Goal: Task Accomplishment & Management: Complete application form

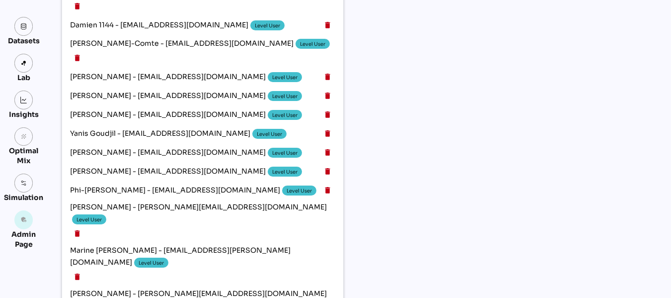
scroll to position [478, 0]
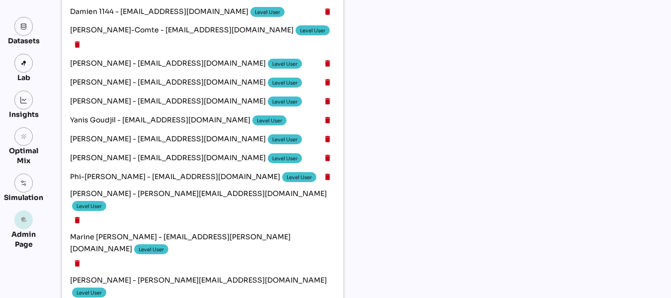
click at [25, 223] on icon "admin_panel_settings" at bounding box center [23, 219] width 7 height 7
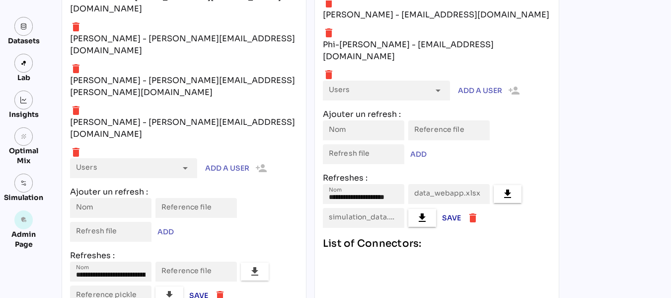
scroll to position [4497, 0]
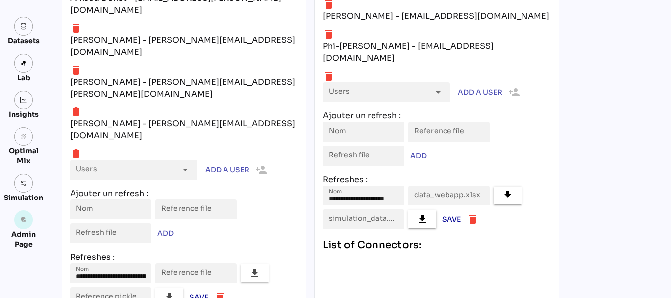
type input "*******"
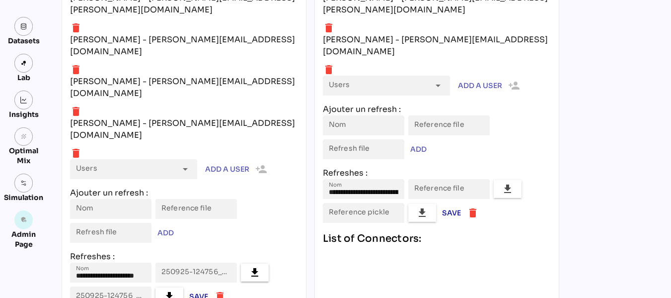
scroll to position [0, 0]
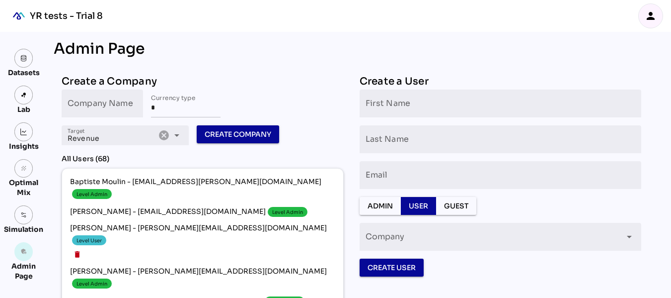
click at [656, 11] on icon "person" at bounding box center [651, 16] width 12 height 12
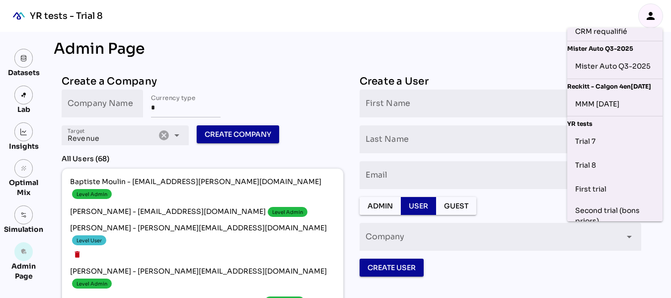
scroll to position [391, 0]
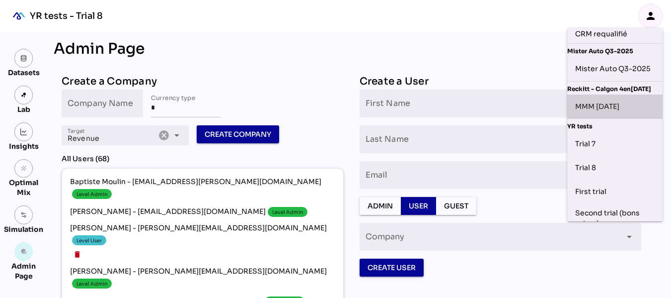
click at [619, 114] on div "MMM [DATE]" at bounding box center [615, 106] width 80 height 16
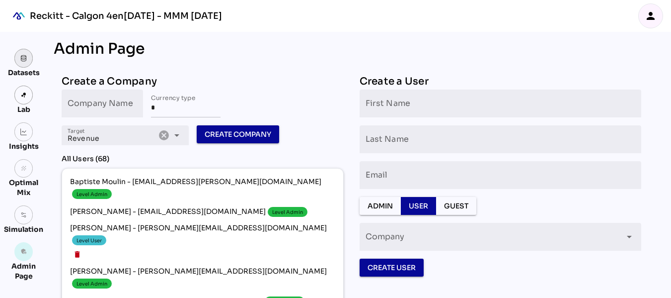
click at [22, 65] on link at bounding box center [23, 58] width 19 height 19
click at [24, 58] on img at bounding box center [23, 58] width 7 height 7
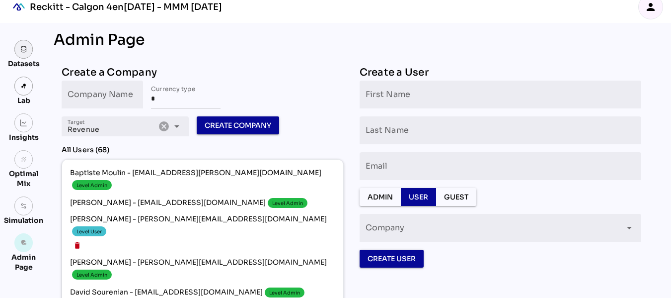
click at [25, 51] on img at bounding box center [23, 49] width 7 height 7
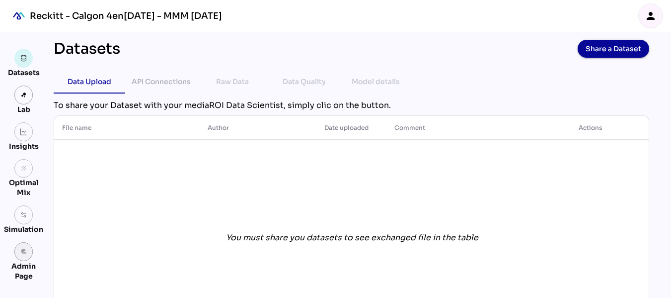
click at [22, 255] on link "admin_panel_settings" at bounding box center [23, 251] width 19 height 19
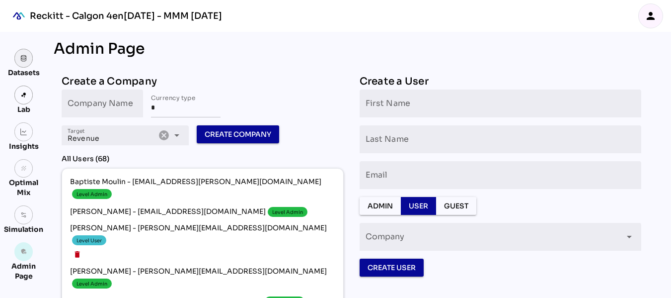
click at [19, 59] on link at bounding box center [23, 58] width 19 height 19
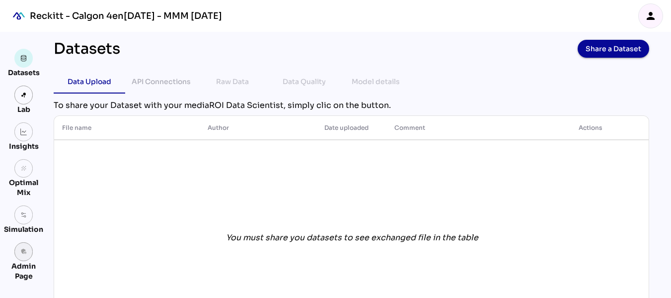
click at [24, 253] on icon "admin_panel_settings" at bounding box center [23, 251] width 7 height 7
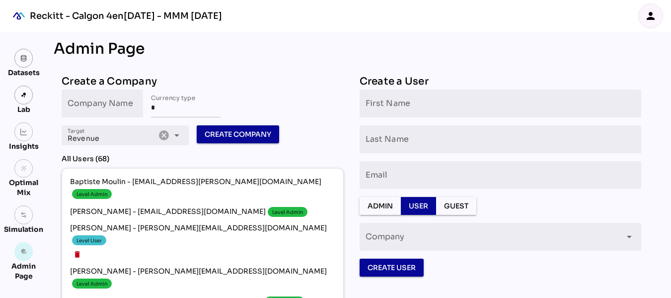
click at [648, 12] on icon "person" at bounding box center [651, 16] width 12 height 12
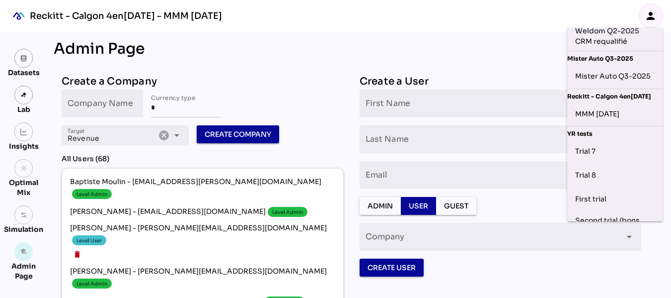
scroll to position [383, 0]
click at [625, 85] on div "Mister Auto Q3-2025" at bounding box center [615, 77] width 80 height 16
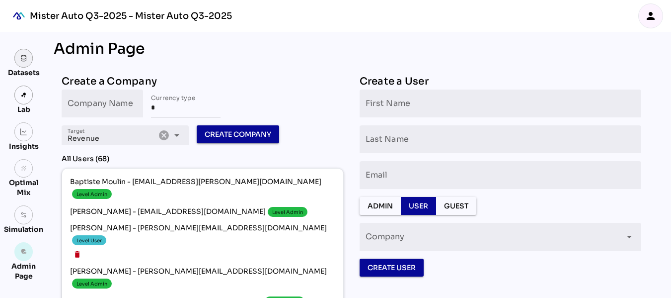
click at [27, 56] on img at bounding box center [23, 58] width 7 height 7
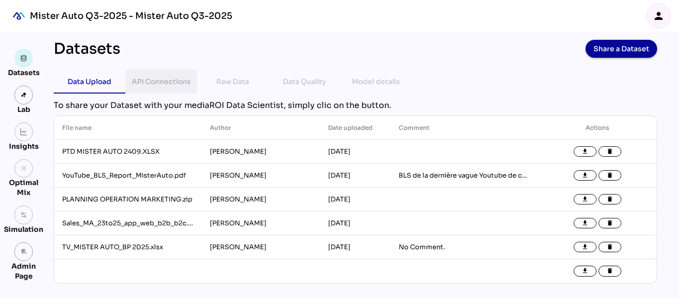
click at [174, 83] on div "API Connections" at bounding box center [161, 82] width 59 height 12
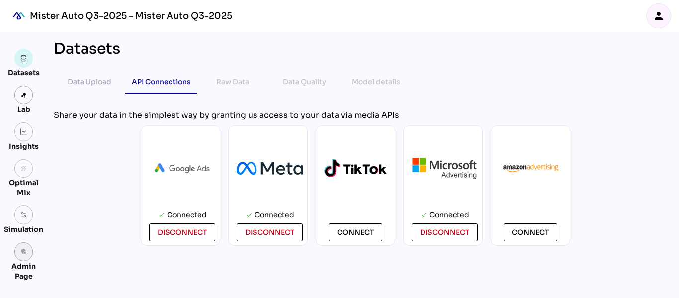
click at [26, 249] on icon "admin_panel_settings" at bounding box center [23, 251] width 7 height 7
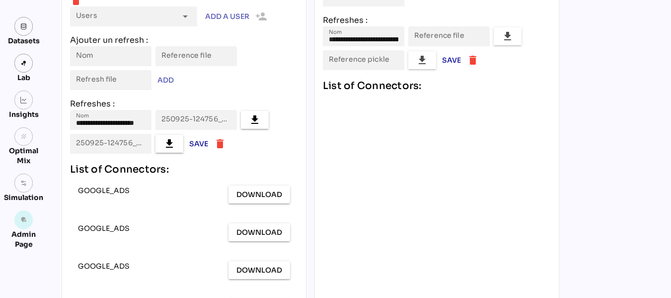
scroll to position [3900, 0]
drag, startPoint x: 257, startPoint y: 171, endPoint x: 130, endPoint y: 171, distance: 126.7
copy div "sonia.bataille@re-mindphd.com"
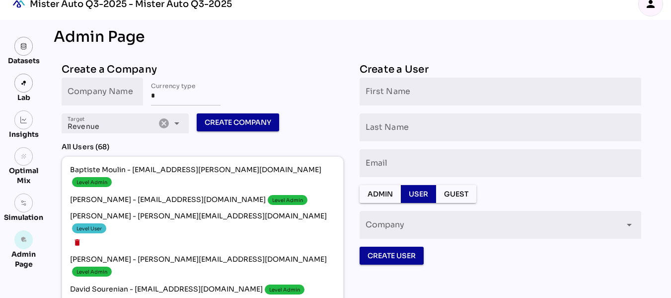
scroll to position [0, 0]
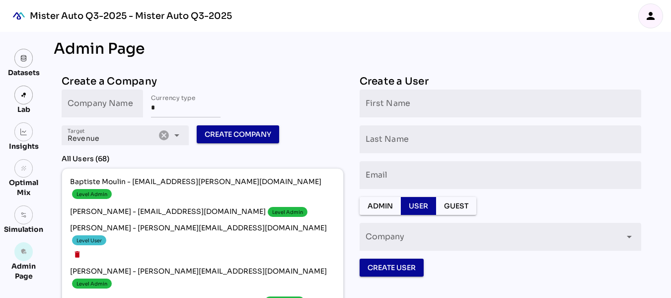
click at [650, 14] on icon "person" at bounding box center [651, 16] width 12 height 12
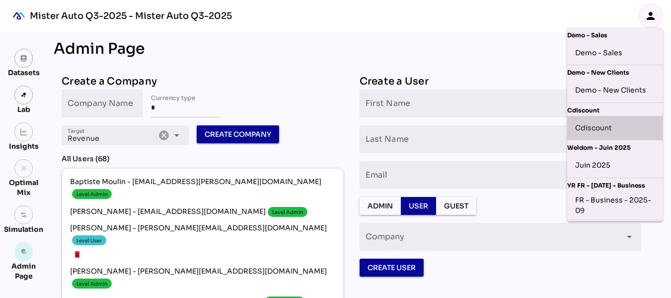
click at [609, 134] on div "Cdiscount" at bounding box center [615, 128] width 80 height 16
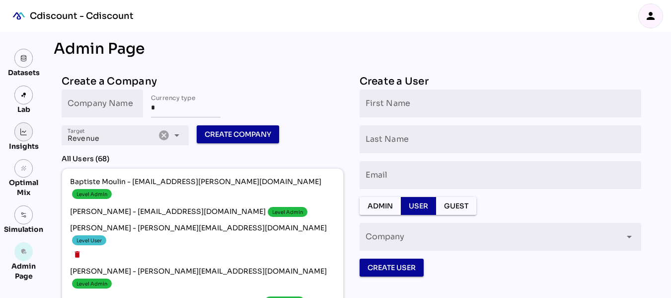
click at [24, 131] on img at bounding box center [23, 131] width 7 height 7
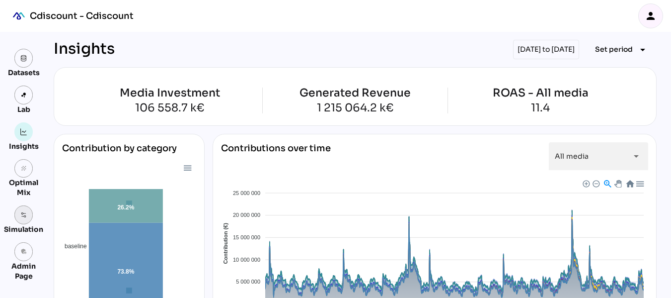
click at [20, 217] on img at bounding box center [23, 214] width 7 height 7
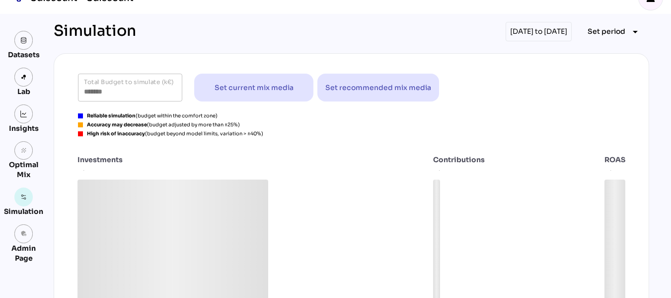
scroll to position [17, 0]
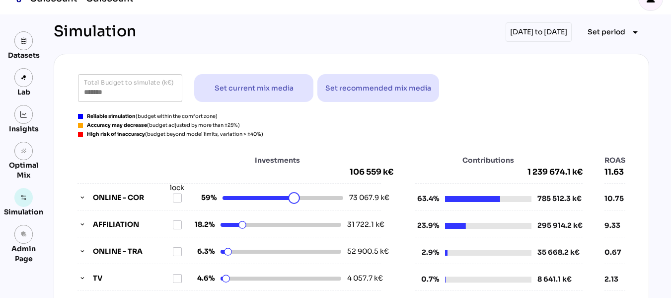
drag, startPoint x: 307, startPoint y: 200, endPoint x: 269, endPoint y: 201, distance: 37.8
drag, startPoint x: 254, startPoint y: 225, endPoint x: 274, endPoint y: 223, distance: 19.5
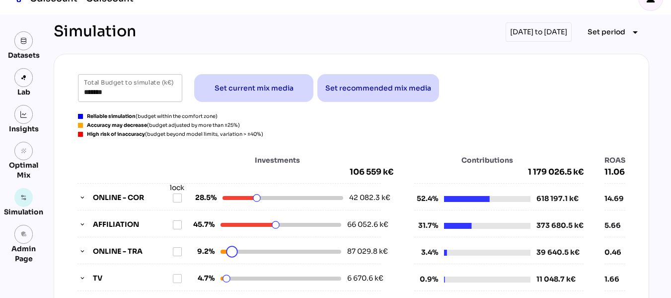
drag, startPoint x: 228, startPoint y: 249, endPoint x: 238, endPoint y: 249, distance: 9.4
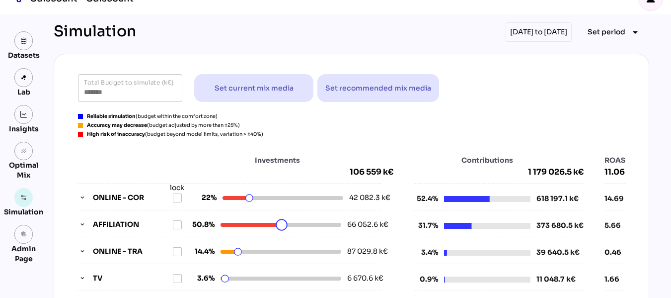
drag, startPoint x: 267, startPoint y: 226, endPoint x: 280, endPoint y: 224, distance: 12.6
drag, startPoint x: 245, startPoint y: 201, endPoint x: 253, endPoint y: 200, distance: 8.0
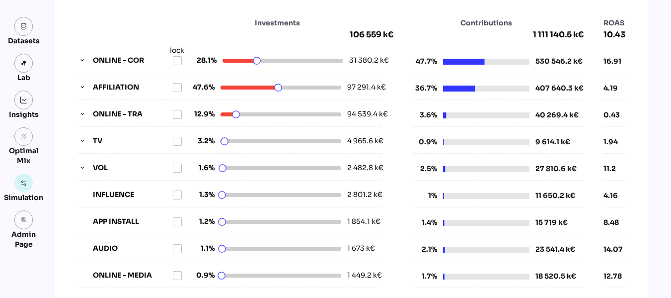
scroll to position [152, 0]
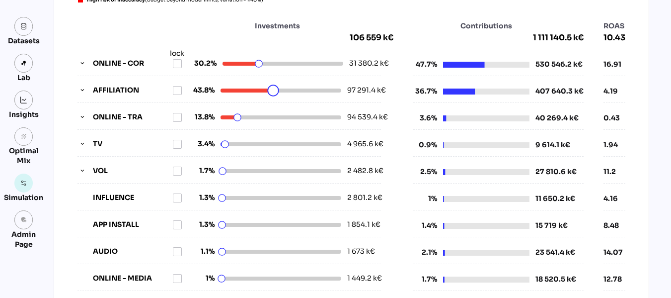
drag, startPoint x: 277, startPoint y: 88, endPoint x: 256, endPoint y: 90, distance: 20.5
click at [256, 90] on html "Cdiscount - Cdiscount person Datasets Lab Insights grain Optimal Mix Simulation…" at bounding box center [335, 284] width 671 height 873
drag, startPoint x: 262, startPoint y: 67, endPoint x: 284, endPoint y: 66, distance: 22.4
click at [284, 66] on html "Cdiscount - Cdiscount person Datasets Lab Insights grain Optimal Mix Simulation…" at bounding box center [335, 284] width 671 height 873
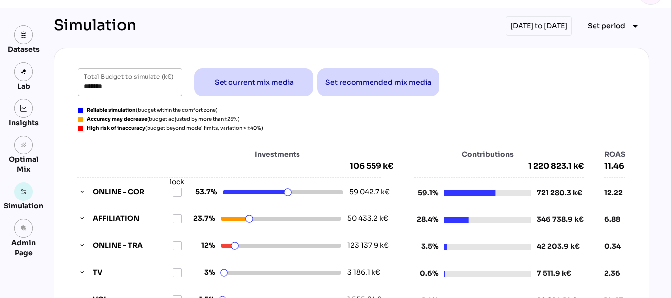
scroll to position [23, 0]
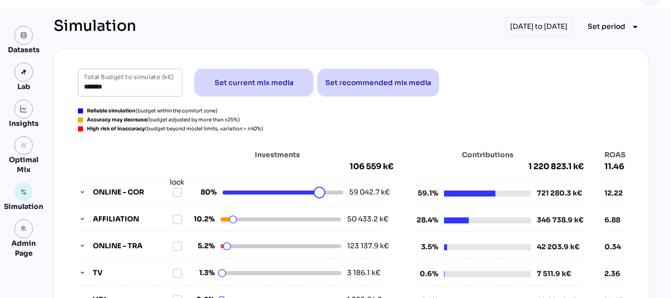
drag, startPoint x: 289, startPoint y: 190, endPoint x: 317, endPoint y: 188, distance: 27.9
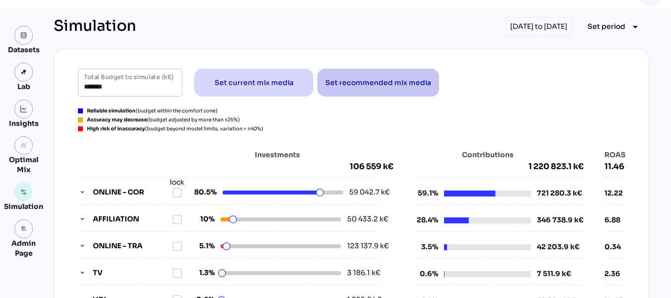
click at [390, 80] on span "Set recommended mix media" at bounding box center [378, 83] width 106 height 12
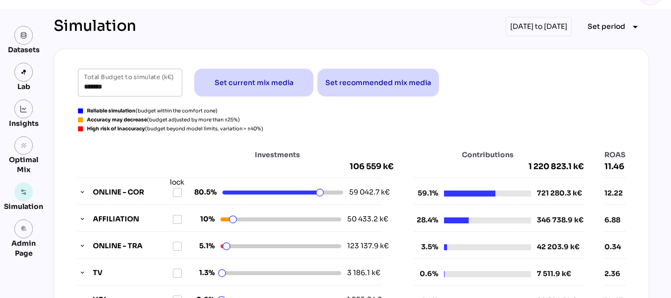
type input "*******"
drag, startPoint x: 292, startPoint y: 194, endPoint x: 280, endPoint y: 194, distance: 11.9
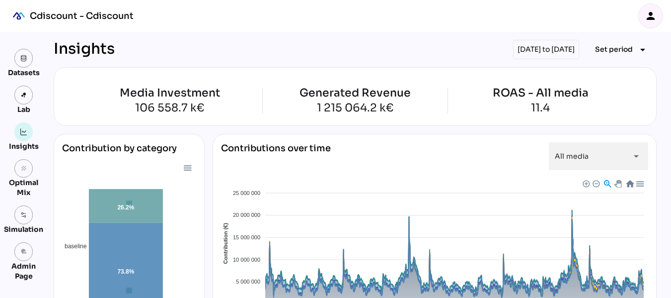
click at [648, 11] on icon "person" at bounding box center [651, 16] width 12 height 12
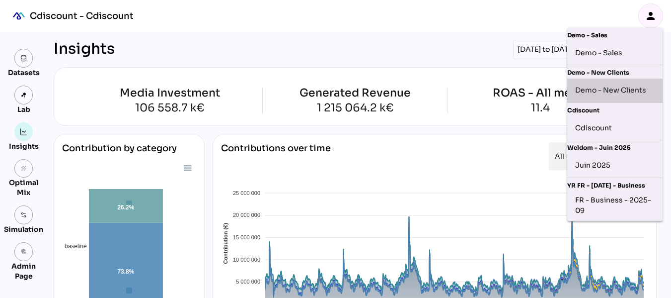
click at [618, 86] on div "Demo - New Clients" at bounding box center [615, 90] width 80 height 16
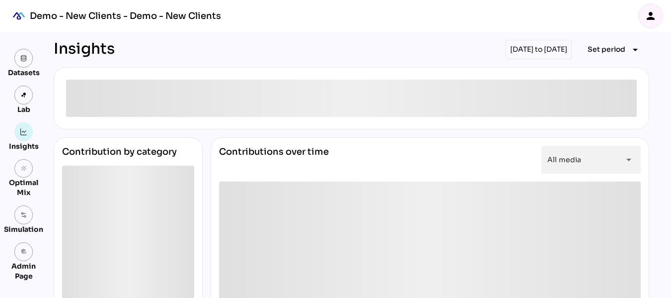
click at [526, 49] on div "01/01/2022 to 31/12/2024" at bounding box center [539, 49] width 66 height 19
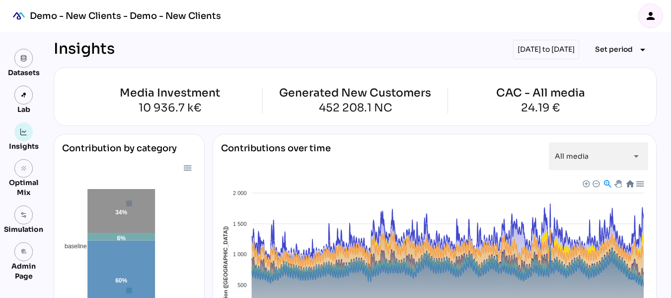
click at [526, 49] on div "01/01/2022 to 31/12/2024" at bounding box center [546, 49] width 66 height 19
click at [622, 50] on span "Set period" at bounding box center [614, 49] width 38 height 12
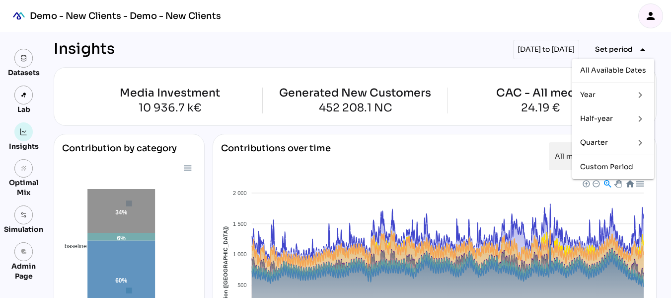
click at [606, 117] on div "Half-year" at bounding box center [603, 118] width 46 height 8
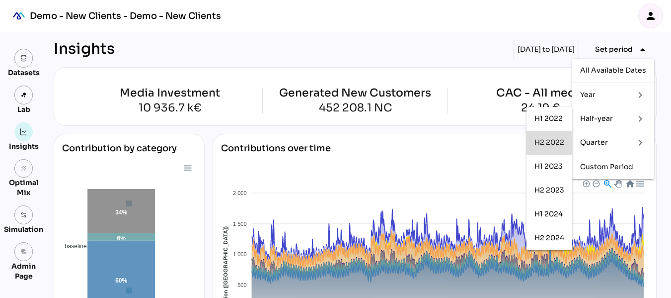
click at [561, 146] on div "H2 2022" at bounding box center [550, 142] width 30 height 8
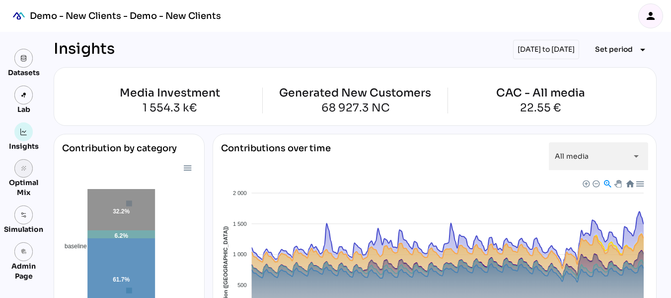
click at [24, 169] on icon "grain" at bounding box center [23, 168] width 7 height 7
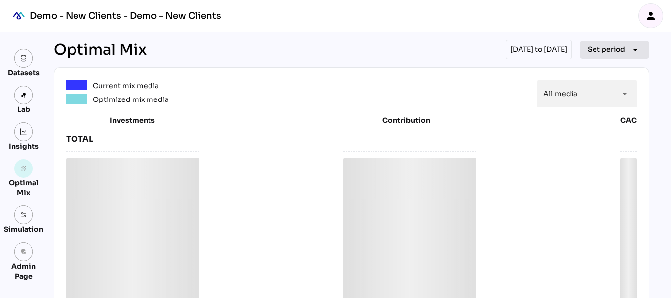
click at [637, 53] on icon "arrow_drop_down" at bounding box center [636, 50] width 12 height 12
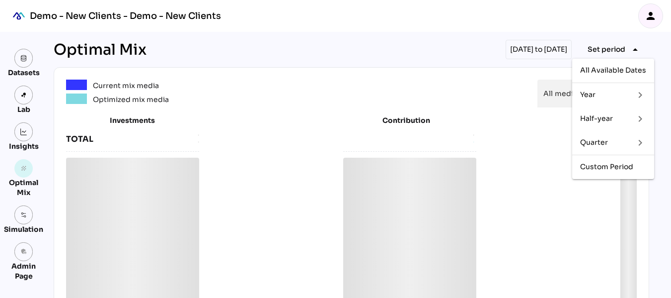
click at [613, 117] on div "Half-year" at bounding box center [603, 118] width 46 height 8
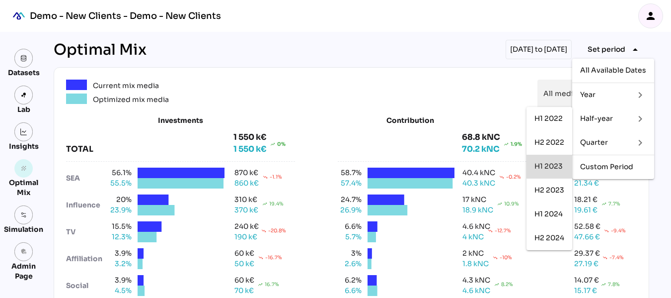
click at [546, 163] on div "H1 2023" at bounding box center [550, 166] width 30 height 8
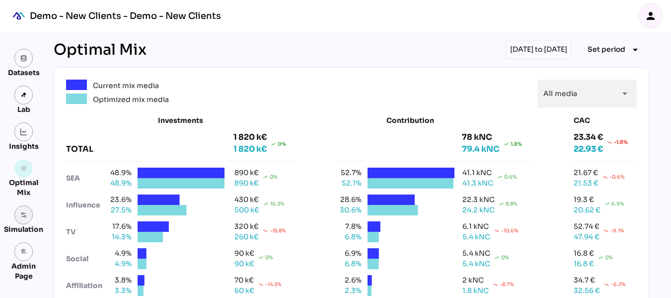
click at [27, 221] on link at bounding box center [23, 214] width 19 height 19
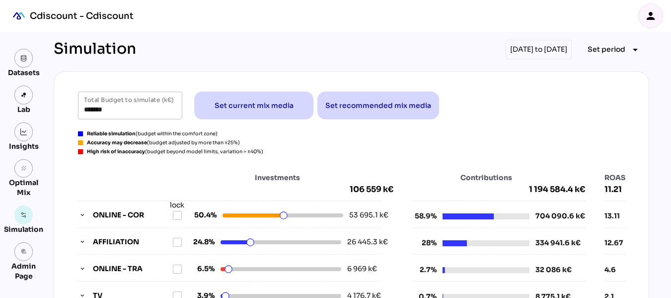
click at [655, 23] on div "person" at bounding box center [651, 16] width 24 height 24
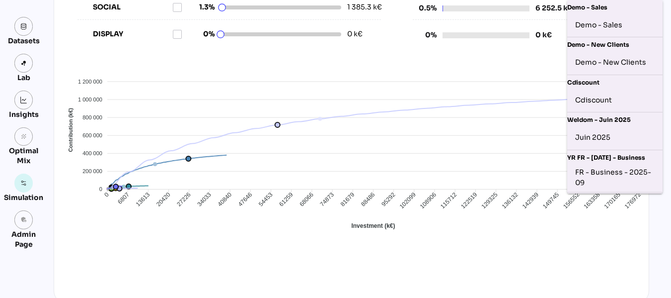
scroll to position [575, 0]
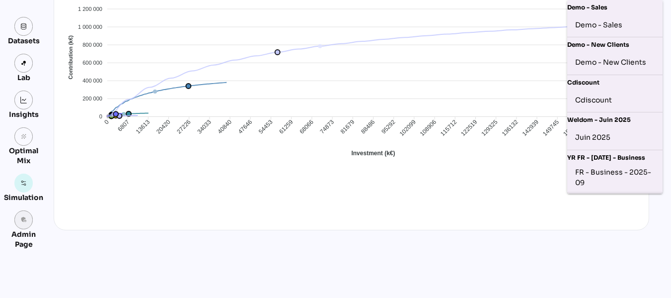
click at [25, 227] on link "admin_panel_settings" at bounding box center [23, 219] width 19 height 19
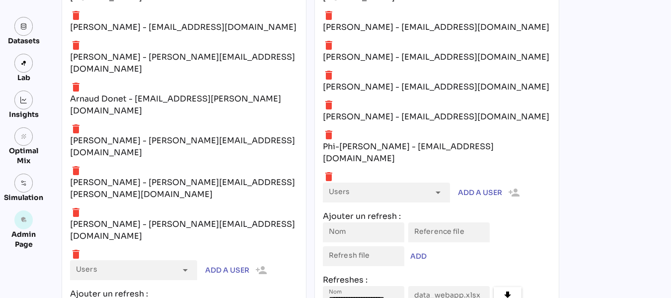
scroll to position [4445, 0]
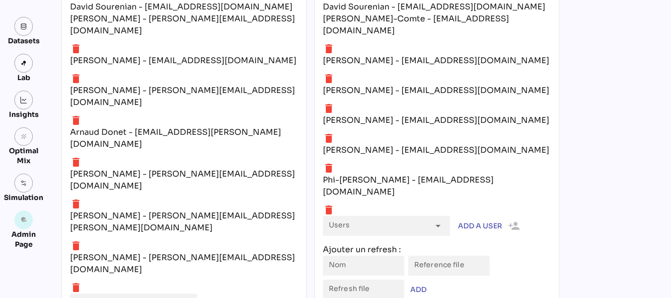
scroll to position [4411, 0]
type input "*******"
type input "**********"
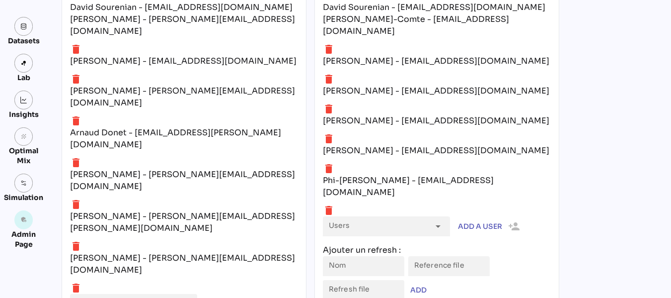
type input "**********"
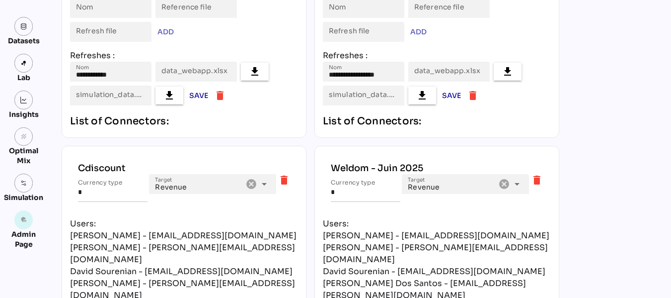
scroll to position [2673, 0]
type input "**********"
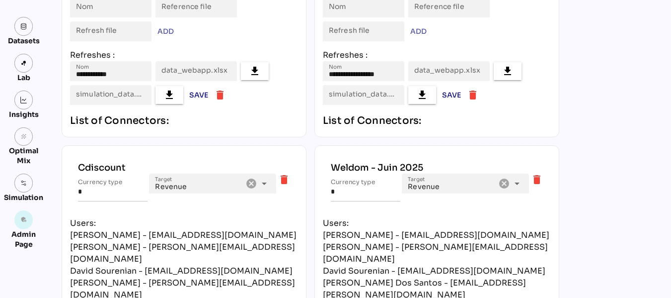
type input "**********"
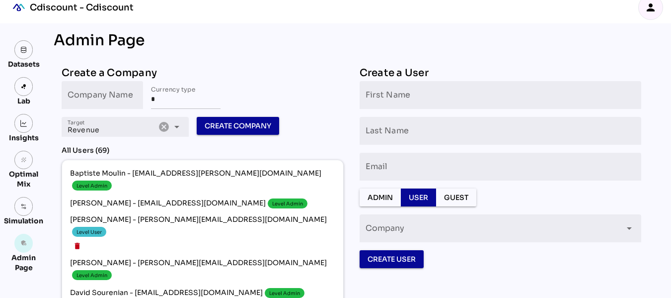
scroll to position [0, 0]
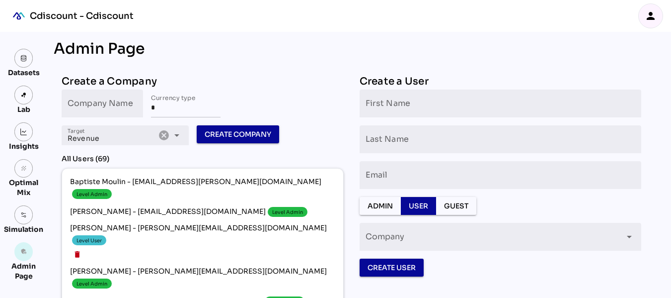
click at [653, 9] on div "person" at bounding box center [651, 16] width 24 height 24
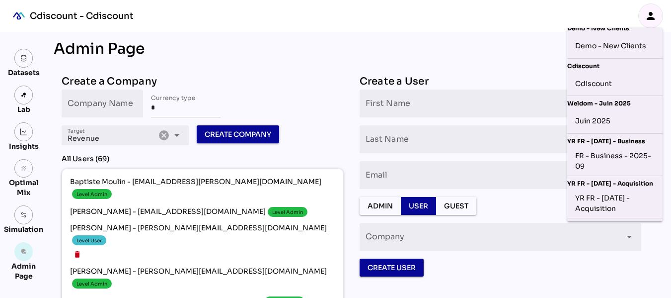
scroll to position [64, 0]
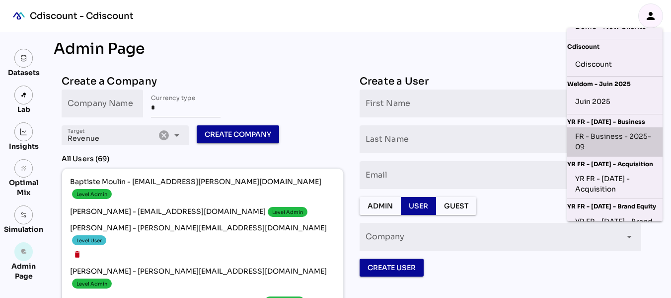
click at [614, 140] on div "FR - Business - 2025-09" at bounding box center [615, 141] width 80 height 21
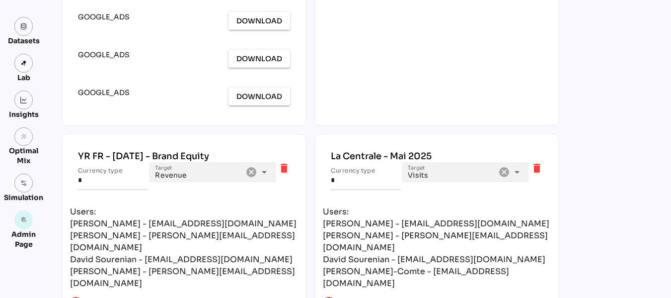
scroll to position [4161, 0]
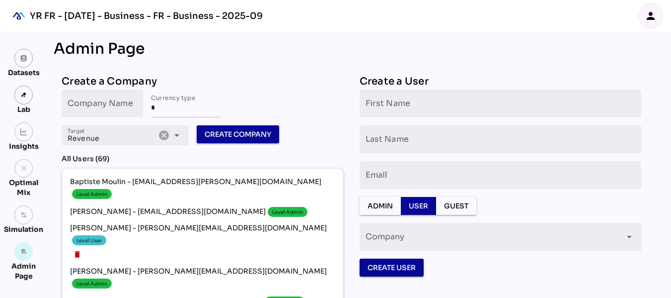
click at [649, 16] on icon "person" at bounding box center [651, 16] width 12 height 12
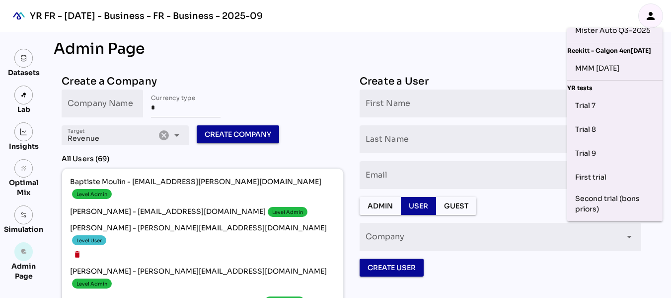
scroll to position [657, 0]
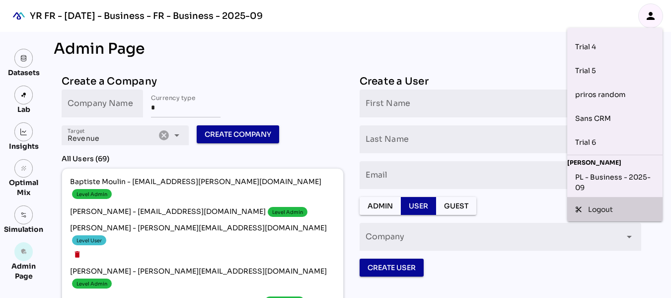
click at [609, 204] on div "Logout" at bounding box center [621, 209] width 67 height 10
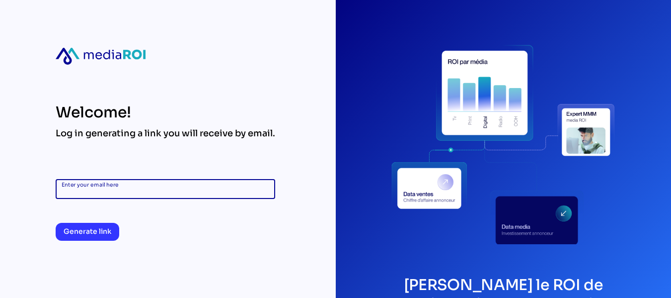
click at [217, 188] on input "Enter your email here" at bounding box center [166, 189] width 208 height 20
type input "**********"
click at [105, 230] on span "Generate link" at bounding box center [88, 231] width 48 height 12
